Goal: Task Accomplishment & Management: Manage account settings

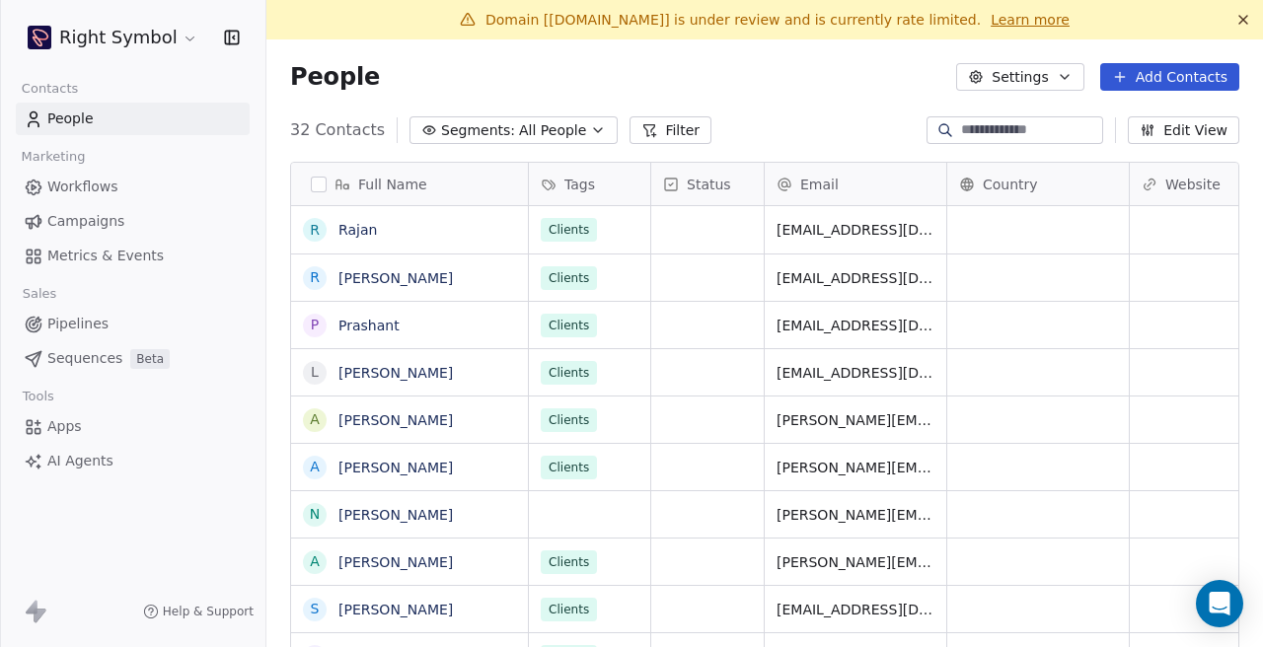
scroll to position [570, 996]
click at [161, 48] on html "Right Symbol Contacts People Marketing Workflows Campaigns Metrics & Events Sal…" at bounding box center [631, 323] width 1263 height 647
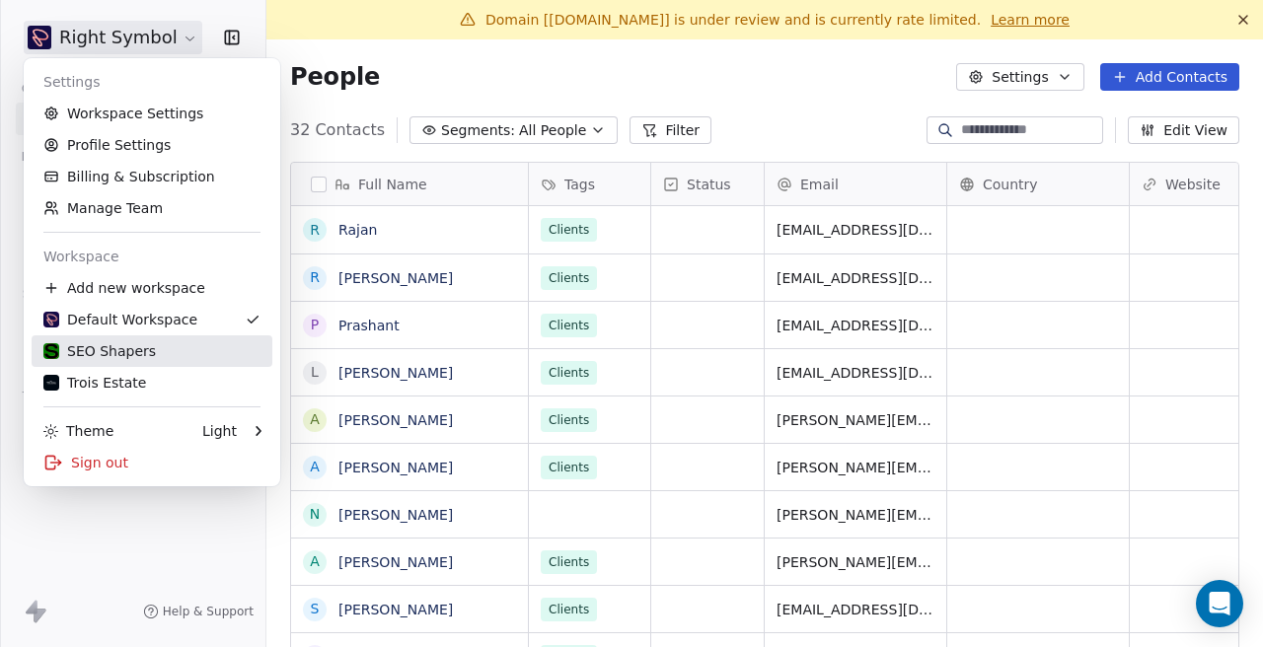
click at [151, 360] on div "SEO Shapers" at bounding box center [151, 351] width 217 height 20
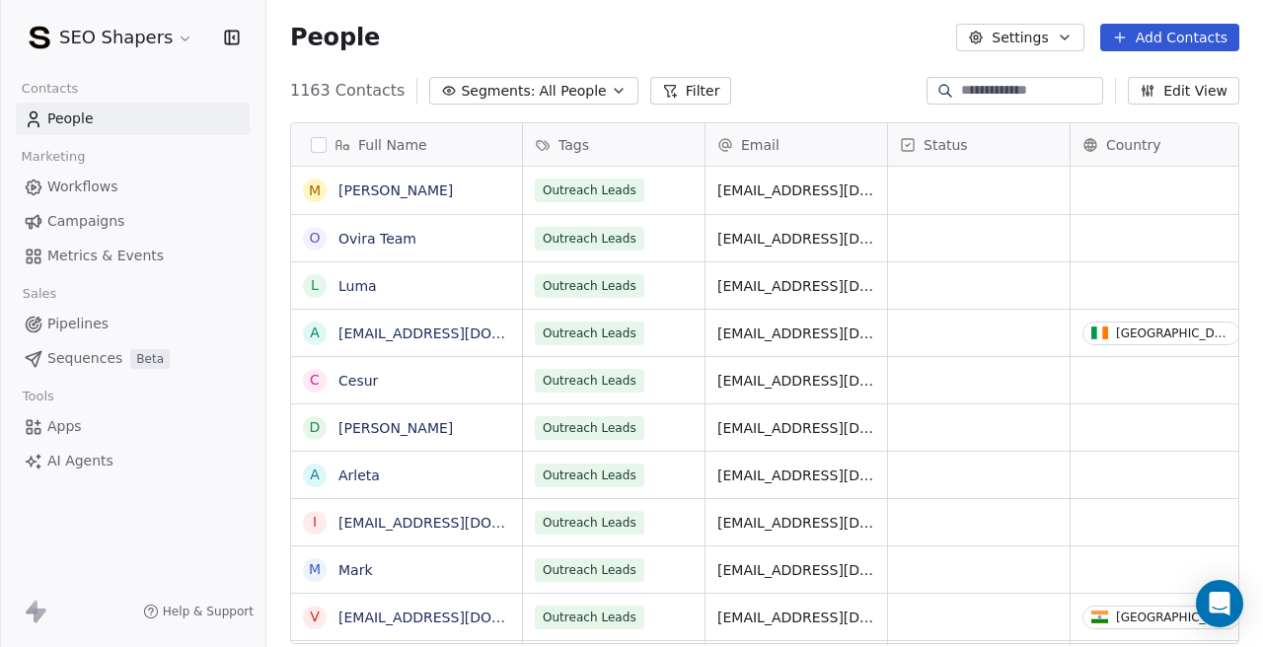
scroll to position [570, 996]
click at [167, 35] on html "SEO Shapers Contacts People Marketing Workflows Campaigns Metrics & Events Sale…" at bounding box center [631, 323] width 1263 height 647
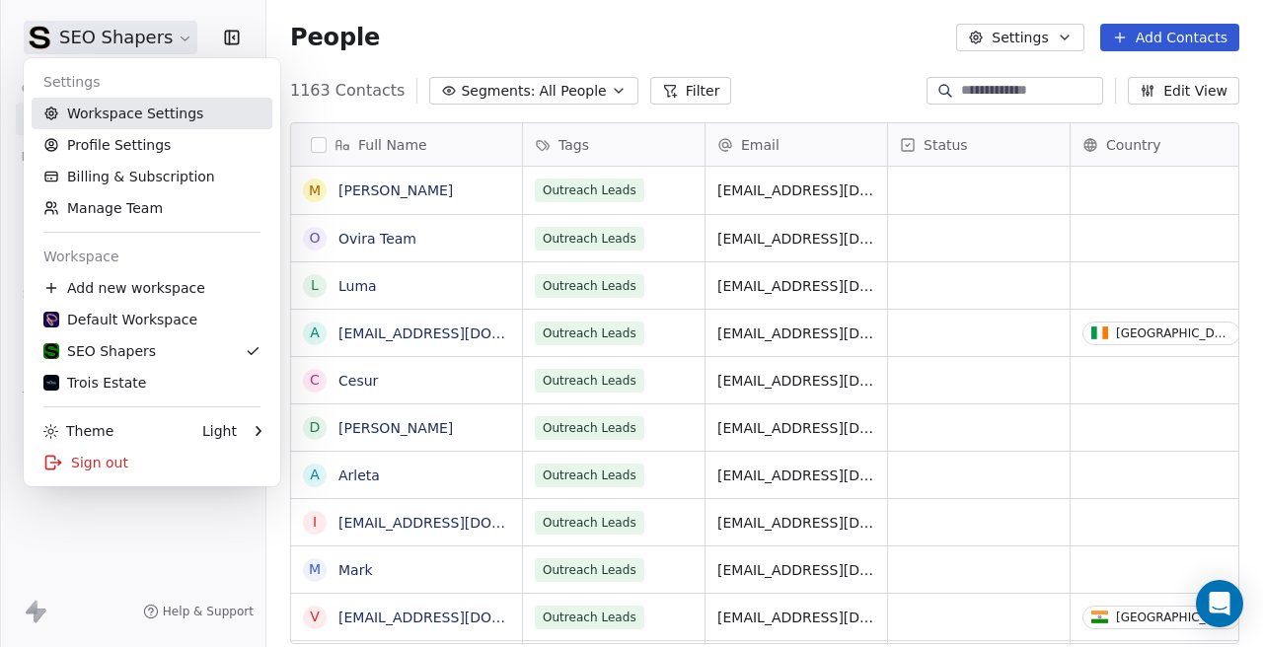
click at [147, 124] on link "Workspace Settings" at bounding box center [152, 114] width 241 height 32
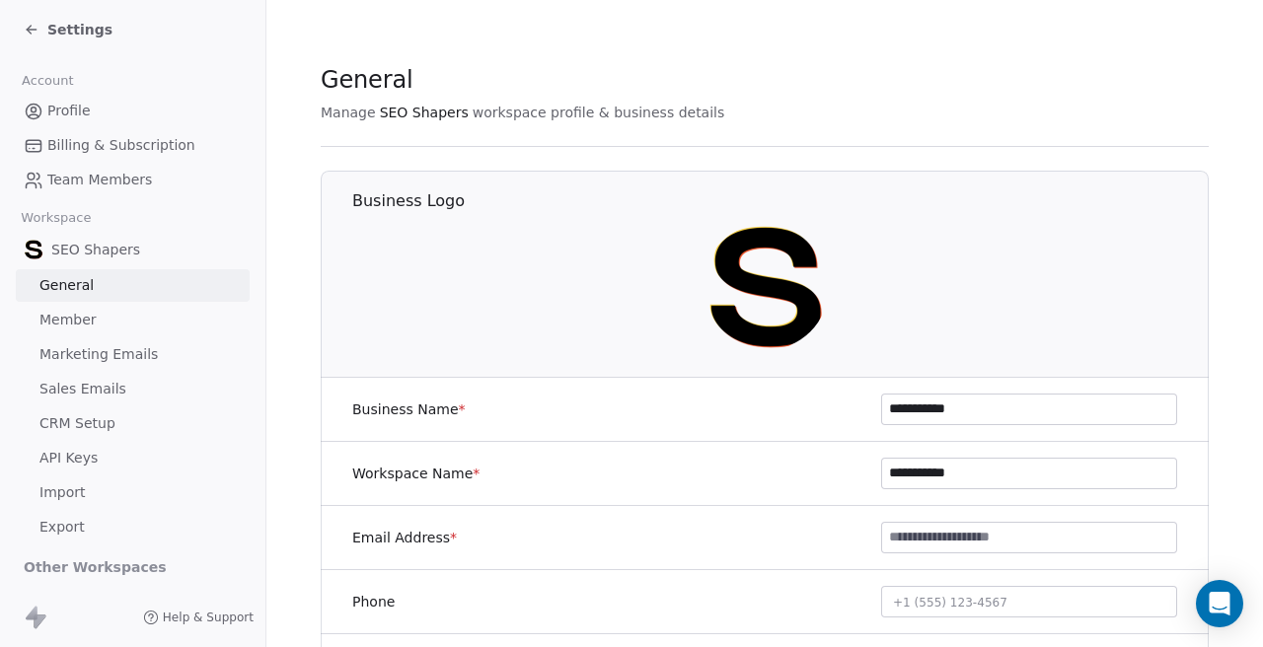
click at [157, 351] on link "Marketing Emails" at bounding box center [133, 354] width 234 height 33
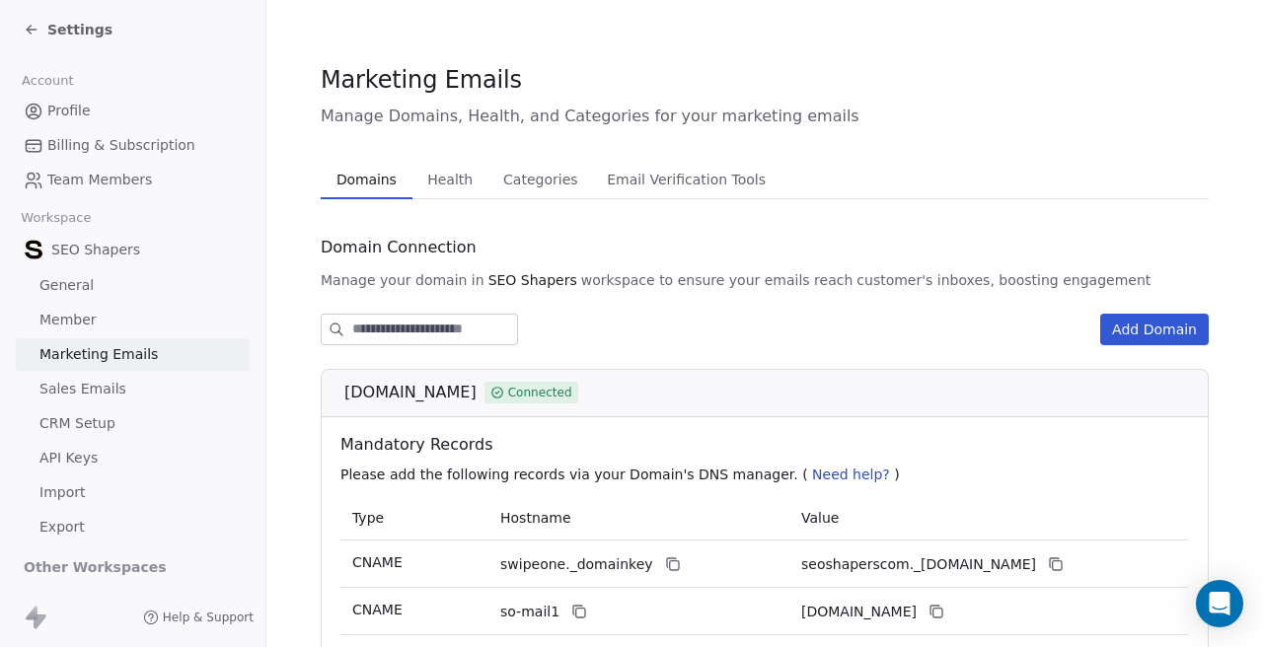
click at [469, 169] on span "Health" at bounding box center [449, 180] width 61 height 28
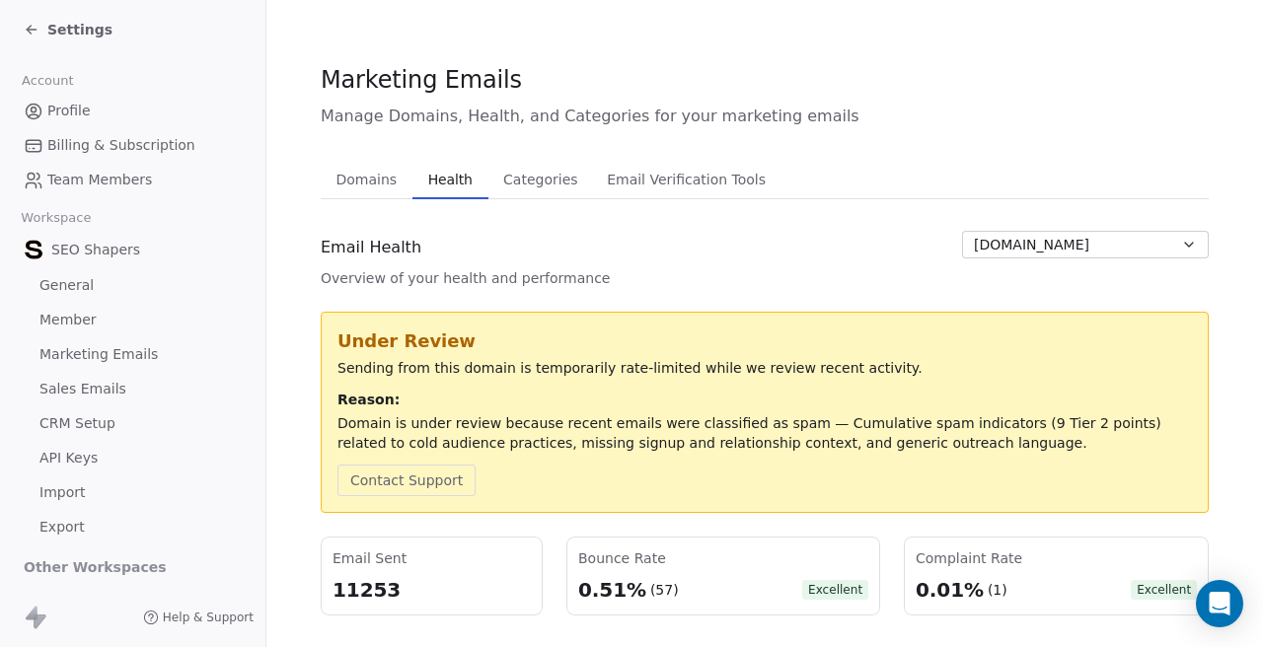
click at [389, 371] on div "Sending from this domain is temporarily rate-limited while we review recent act…" at bounding box center [764, 368] width 854 height 20
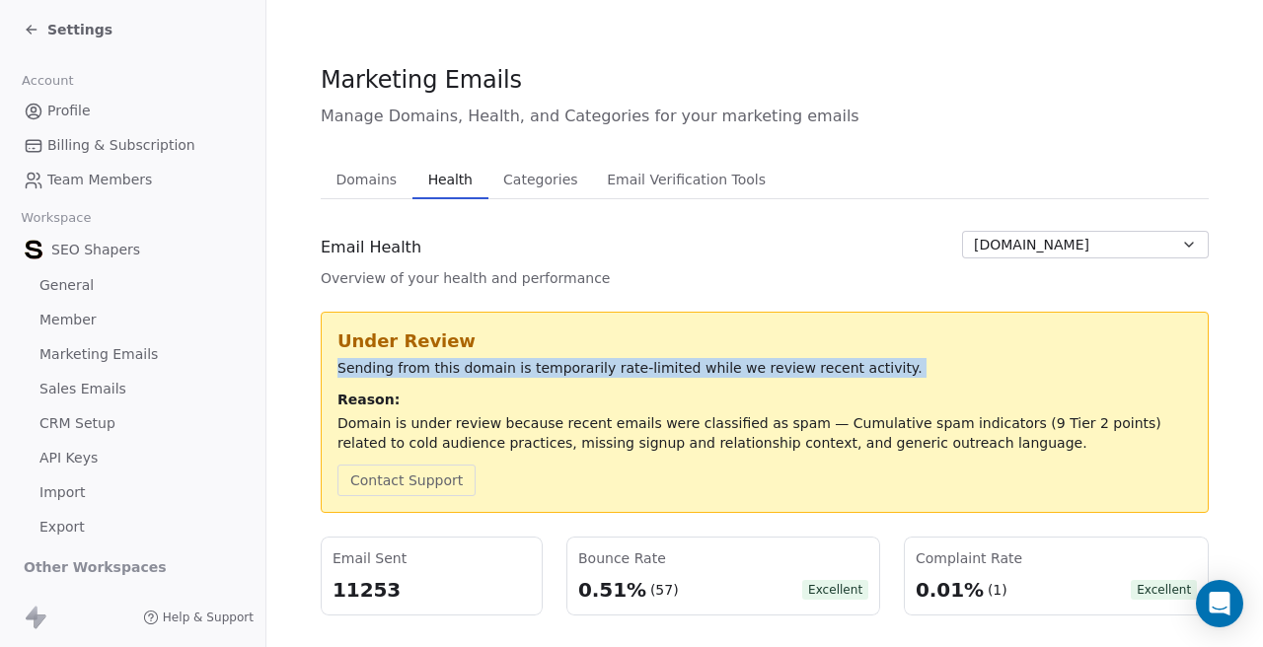
click at [473, 381] on div "Under Review Sending from this domain is temporarily rate-limited while we revi…" at bounding box center [764, 412] width 854 height 168
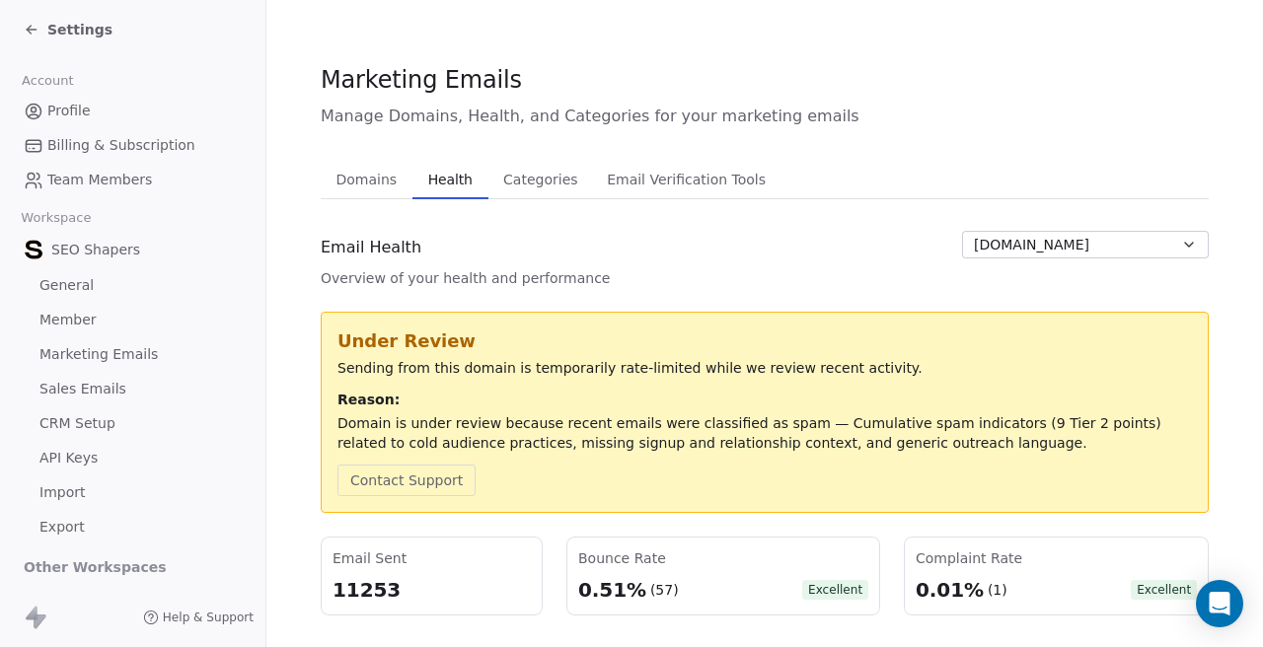
click at [367, 183] on span "Domains" at bounding box center [366, 180] width 77 height 28
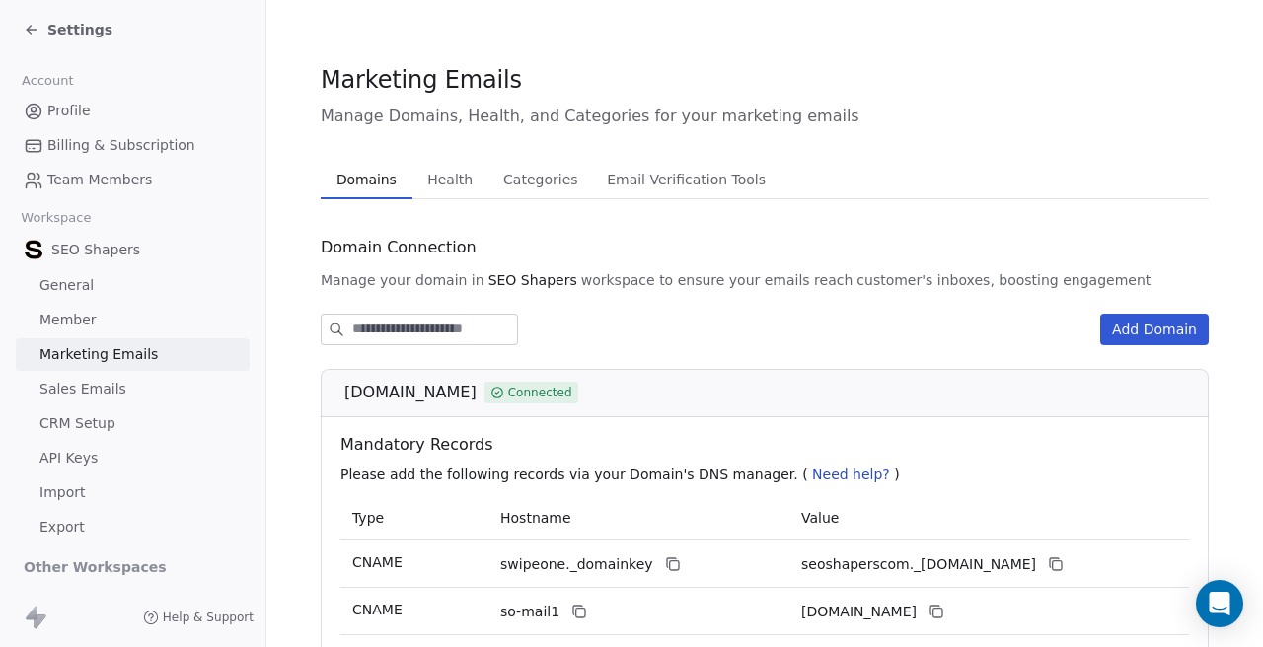
click at [510, 192] on span "Categories" at bounding box center [540, 180] width 90 height 28
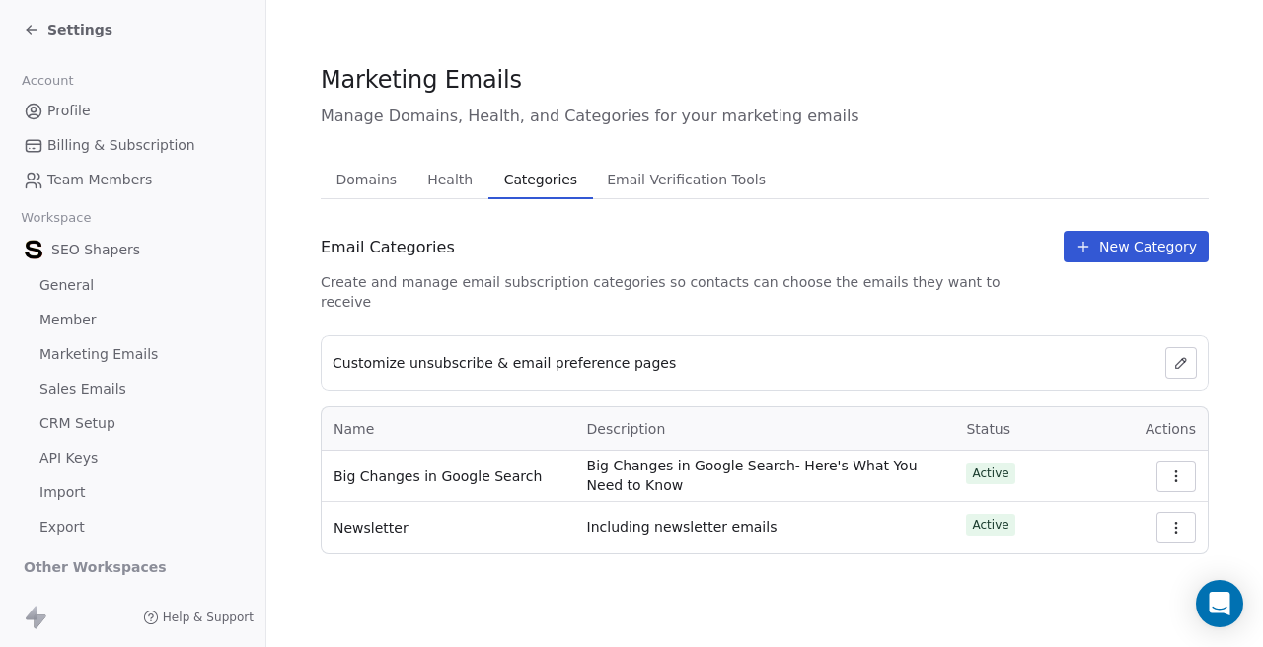
scroll to position [6, 0]
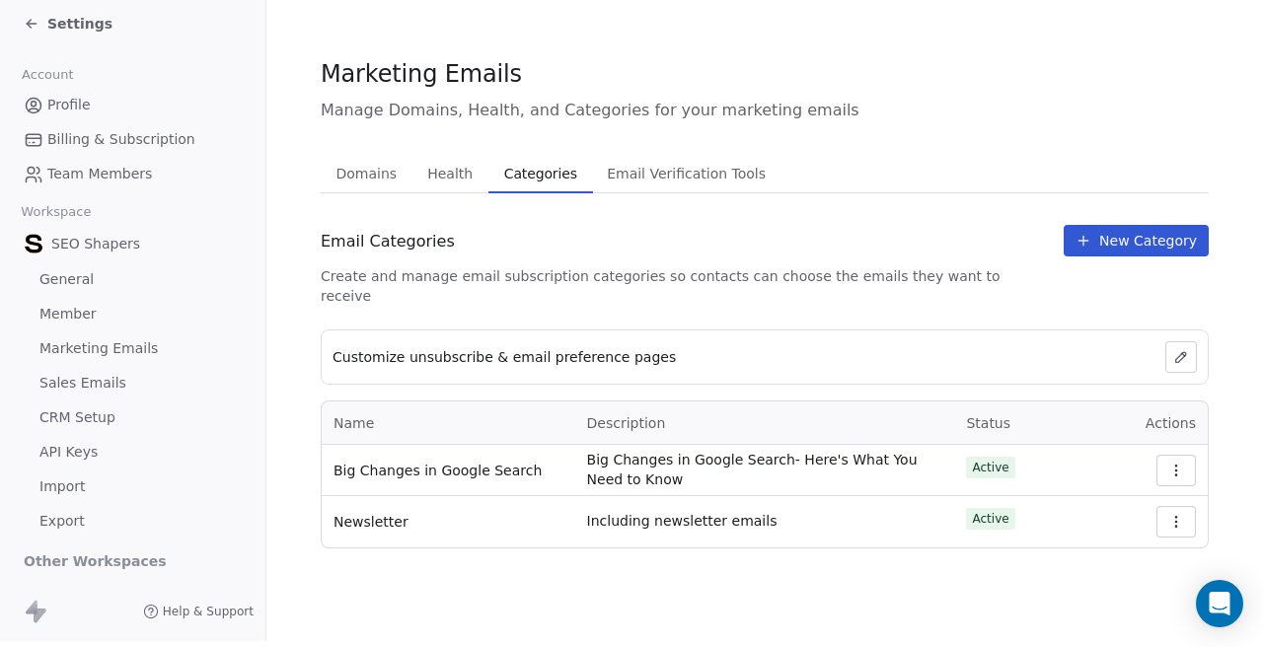
click at [1190, 455] on button "button" at bounding box center [1175, 471] width 39 height 32
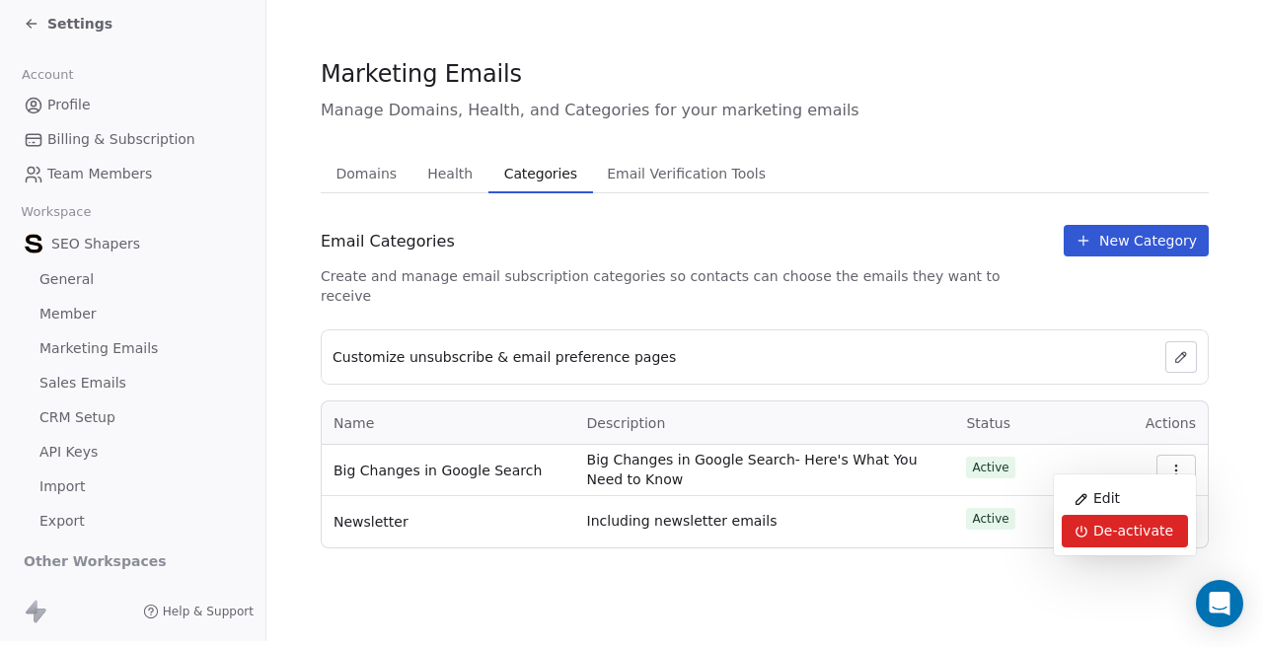
click at [1129, 538] on div "De-activate" at bounding box center [1124, 531] width 126 height 33
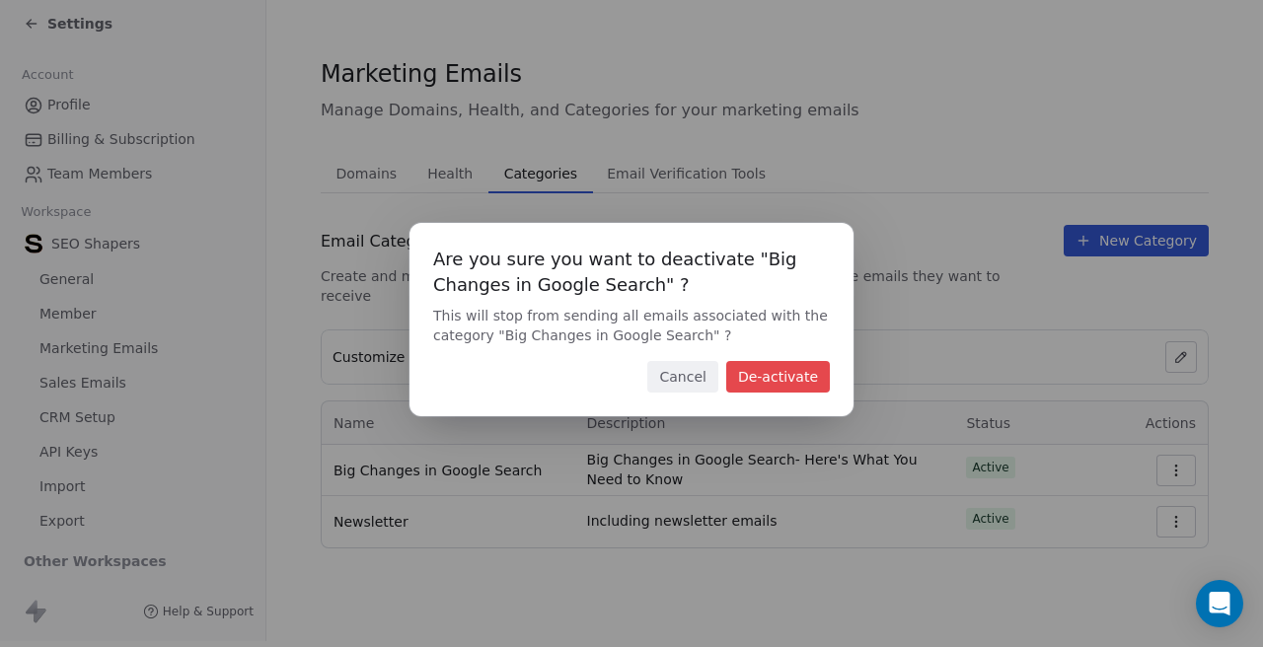
click at [818, 378] on button "De-activate" at bounding box center [778, 377] width 104 height 32
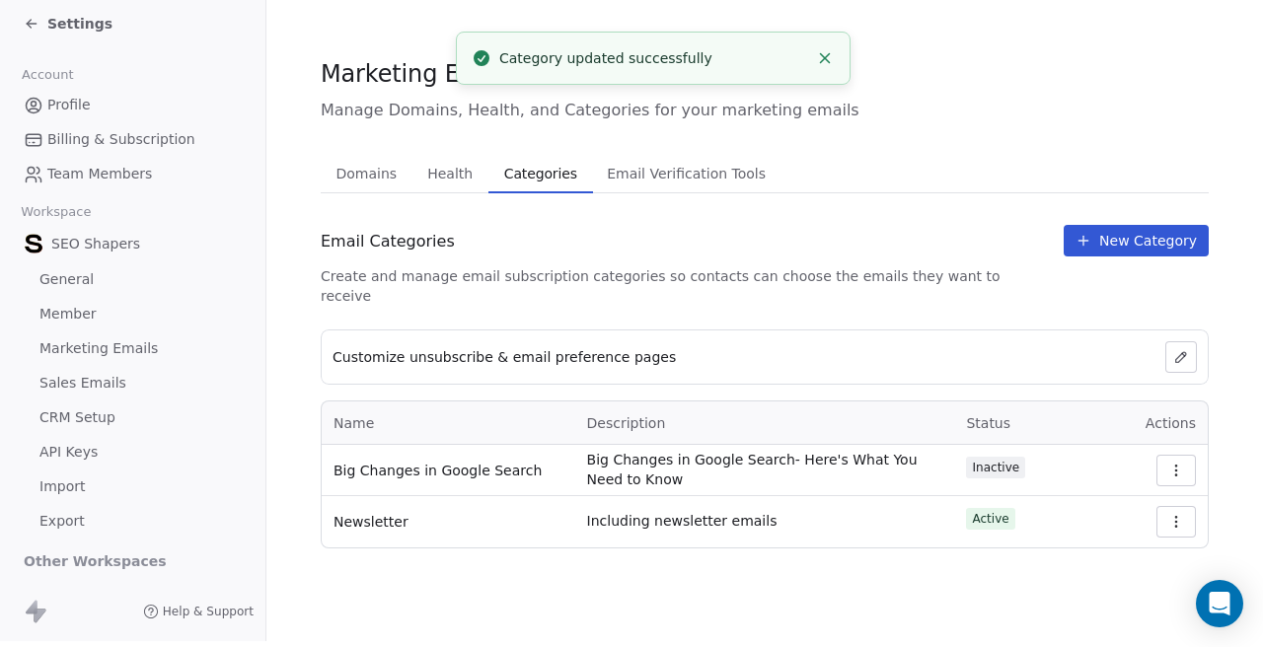
click at [1179, 463] on icon "button" at bounding box center [1176, 471] width 16 height 16
click at [1102, 496] on div "Edit" at bounding box center [1124, 498] width 126 height 33
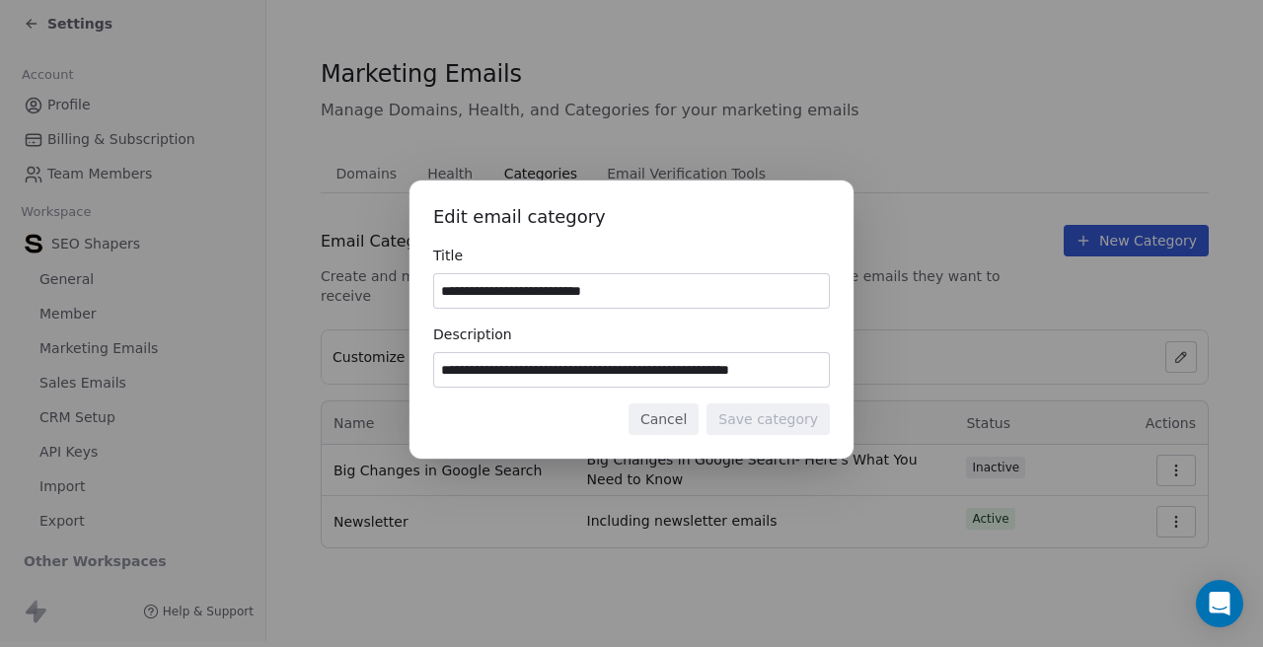
click at [685, 428] on button "Cancel" at bounding box center [663, 419] width 70 height 32
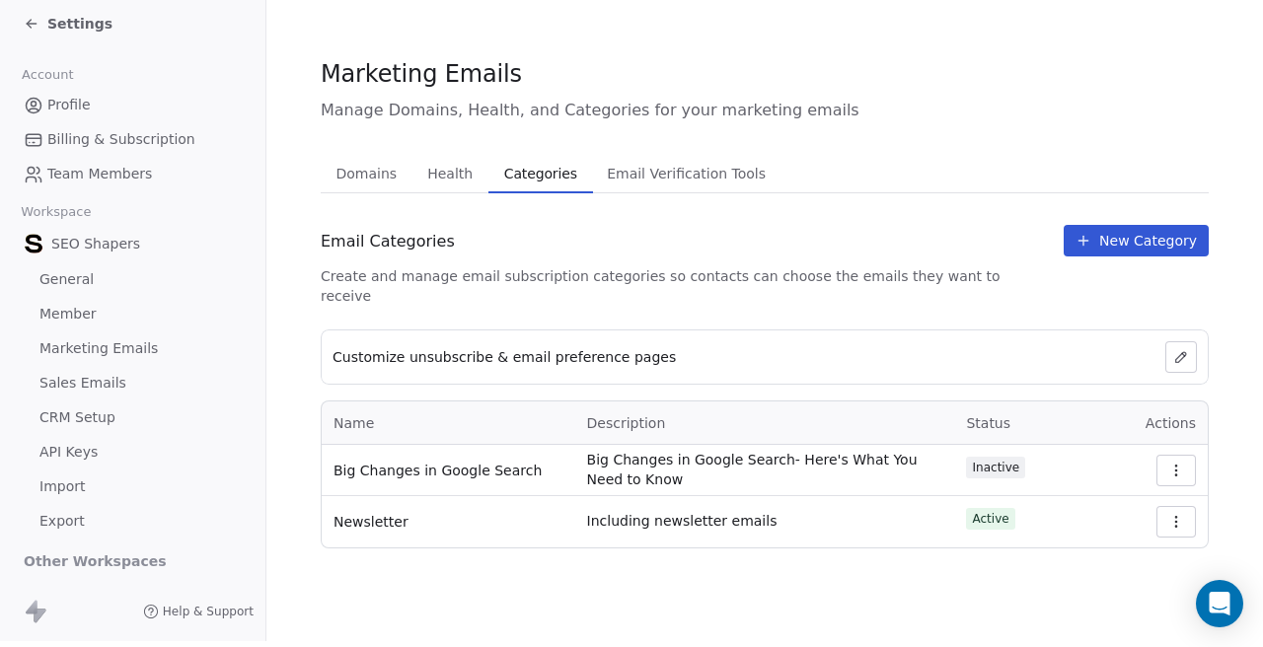
click at [1177, 514] on icon "button" at bounding box center [1176, 522] width 16 height 16
click at [959, 599] on div "Marketing Emails Manage Domains, Health, and Categories for your marketing emai…" at bounding box center [764, 317] width 996 height 647
click at [643, 162] on span "Email Verification Tools" at bounding box center [686, 174] width 175 height 28
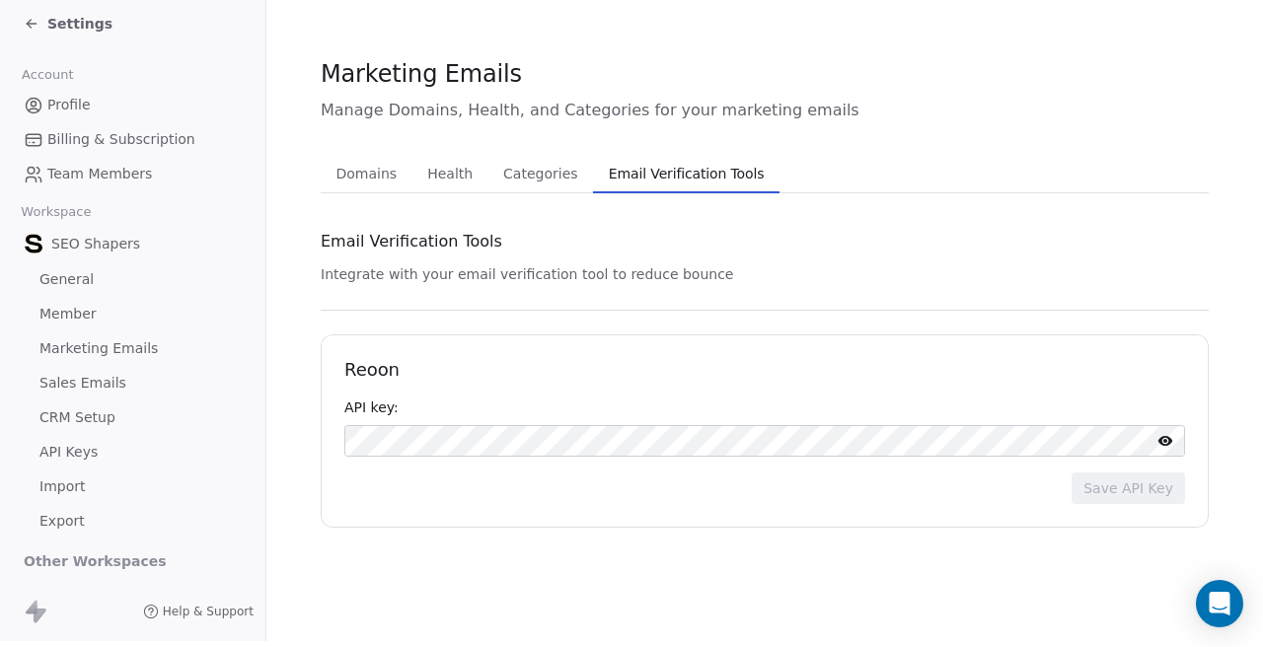
click at [441, 173] on span "Health" at bounding box center [449, 174] width 61 height 28
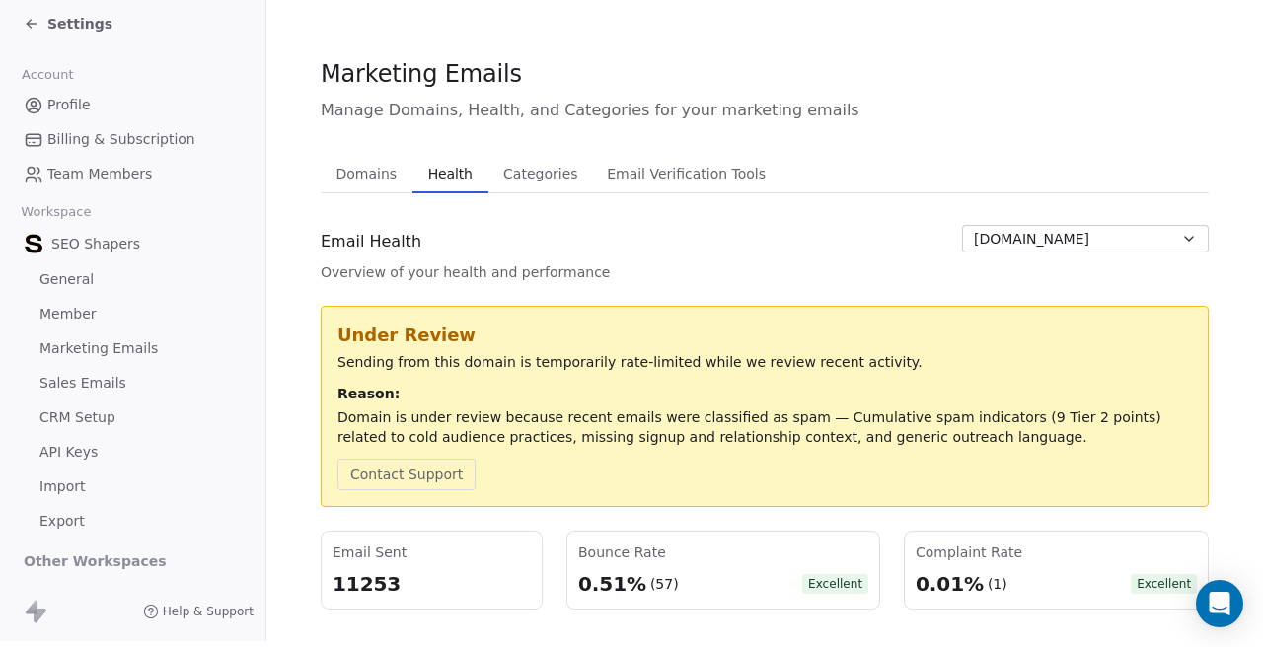
click at [354, 174] on span "Domains" at bounding box center [366, 174] width 77 height 28
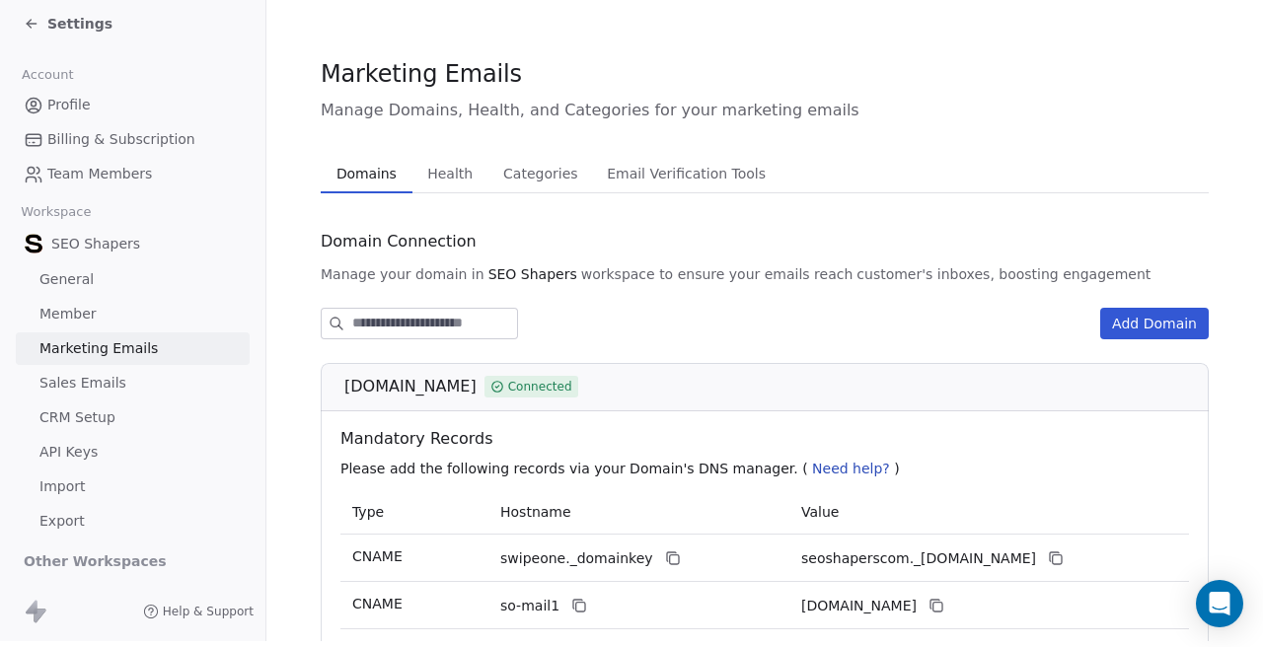
click at [137, 374] on link "Sales Emails" at bounding box center [133, 383] width 234 height 33
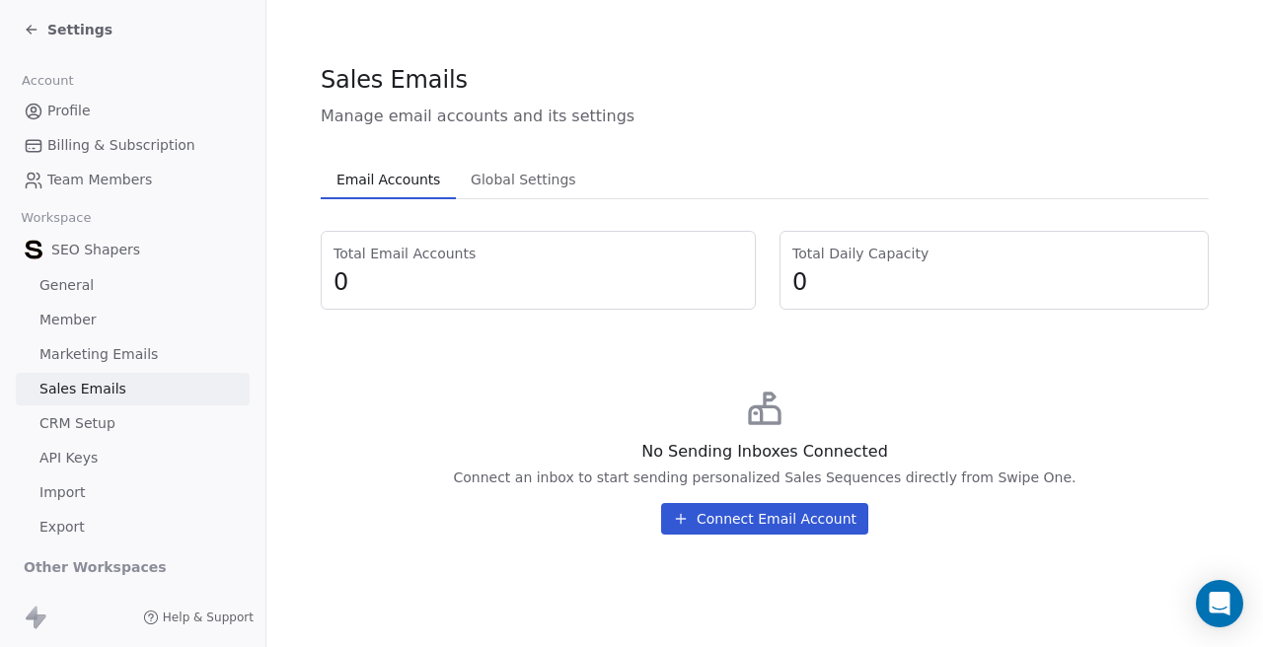
click at [535, 179] on span "Global Settings" at bounding box center [523, 180] width 121 height 28
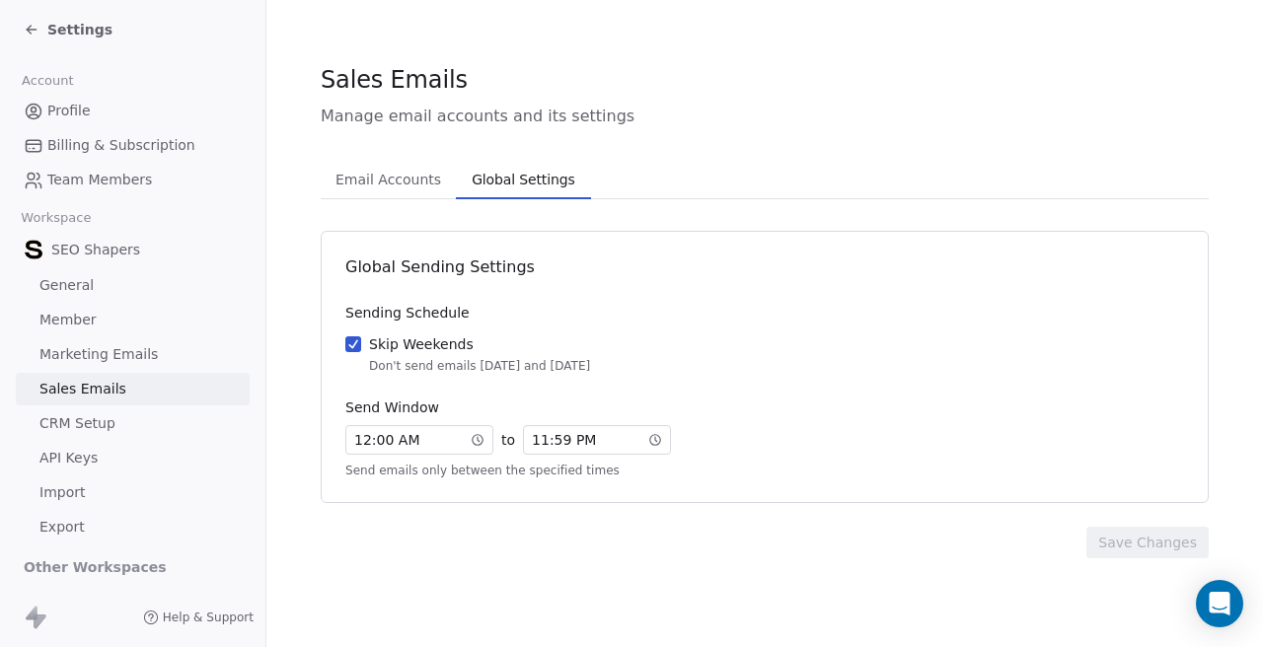
click at [120, 409] on link "CRM Setup" at bounding box center [133, 423] width 234 height 33
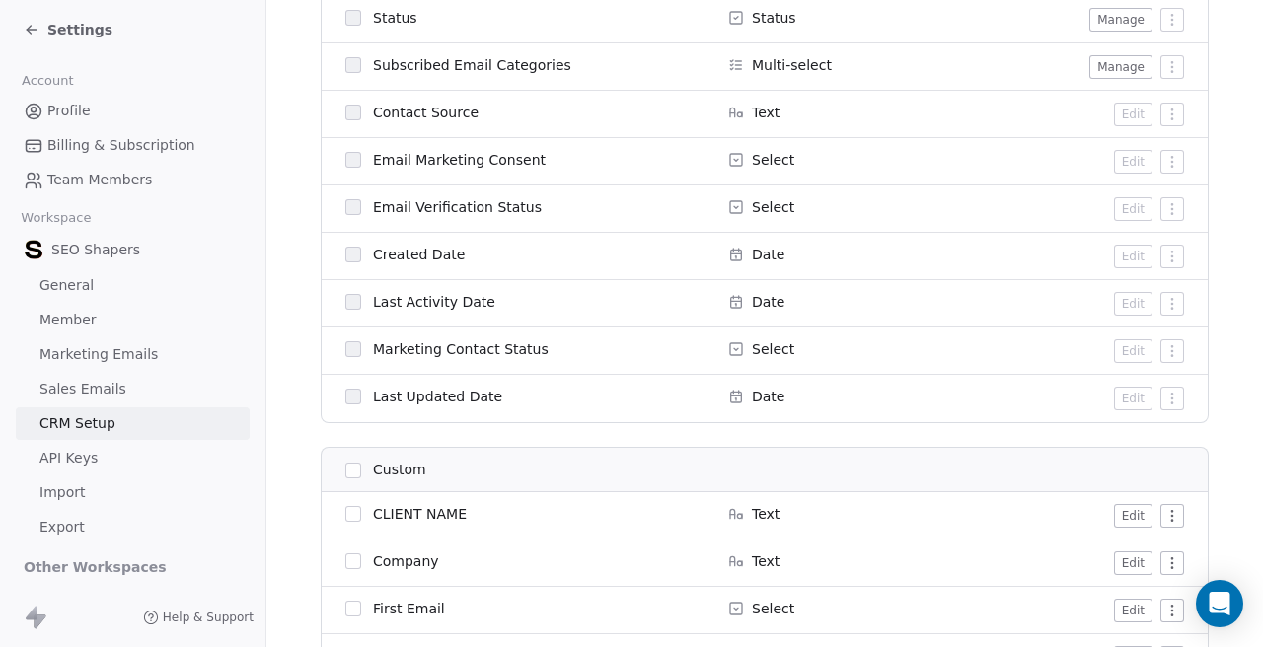
scroll to position [1697, 0]
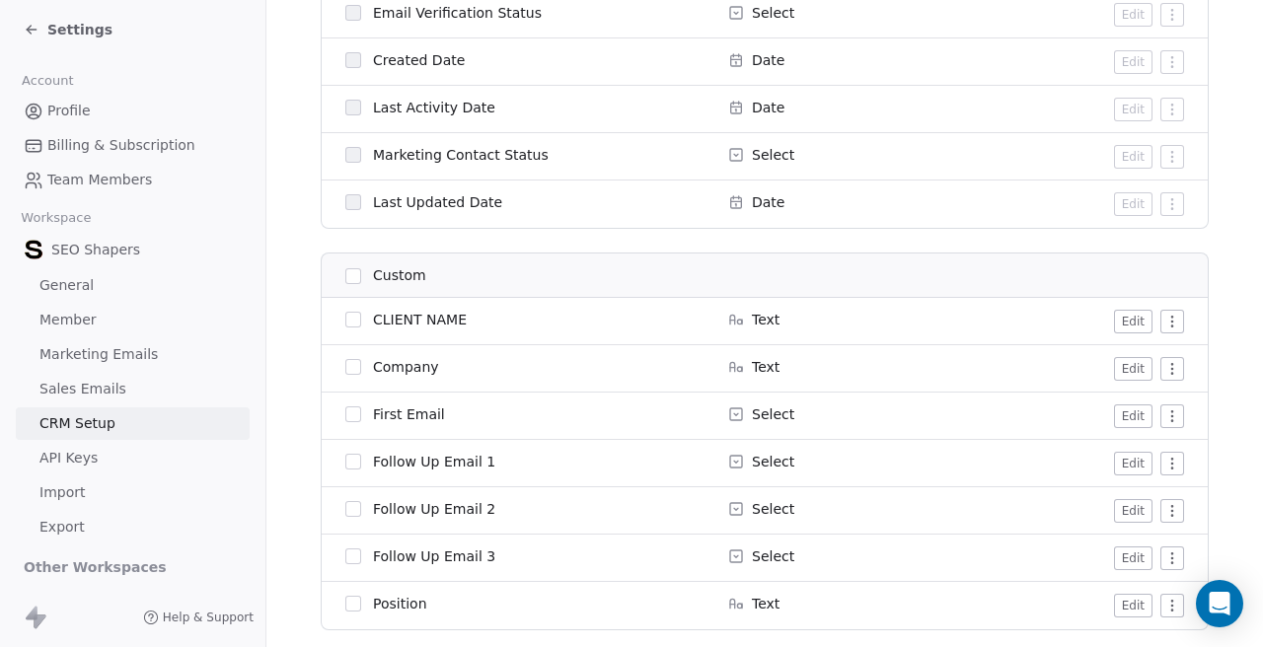
click at [140, 455] on link "API Keys" at bounding box center [133, 458] width 234 height 33
